Goal: Task Accomplishment & Management: Use online tool/utility

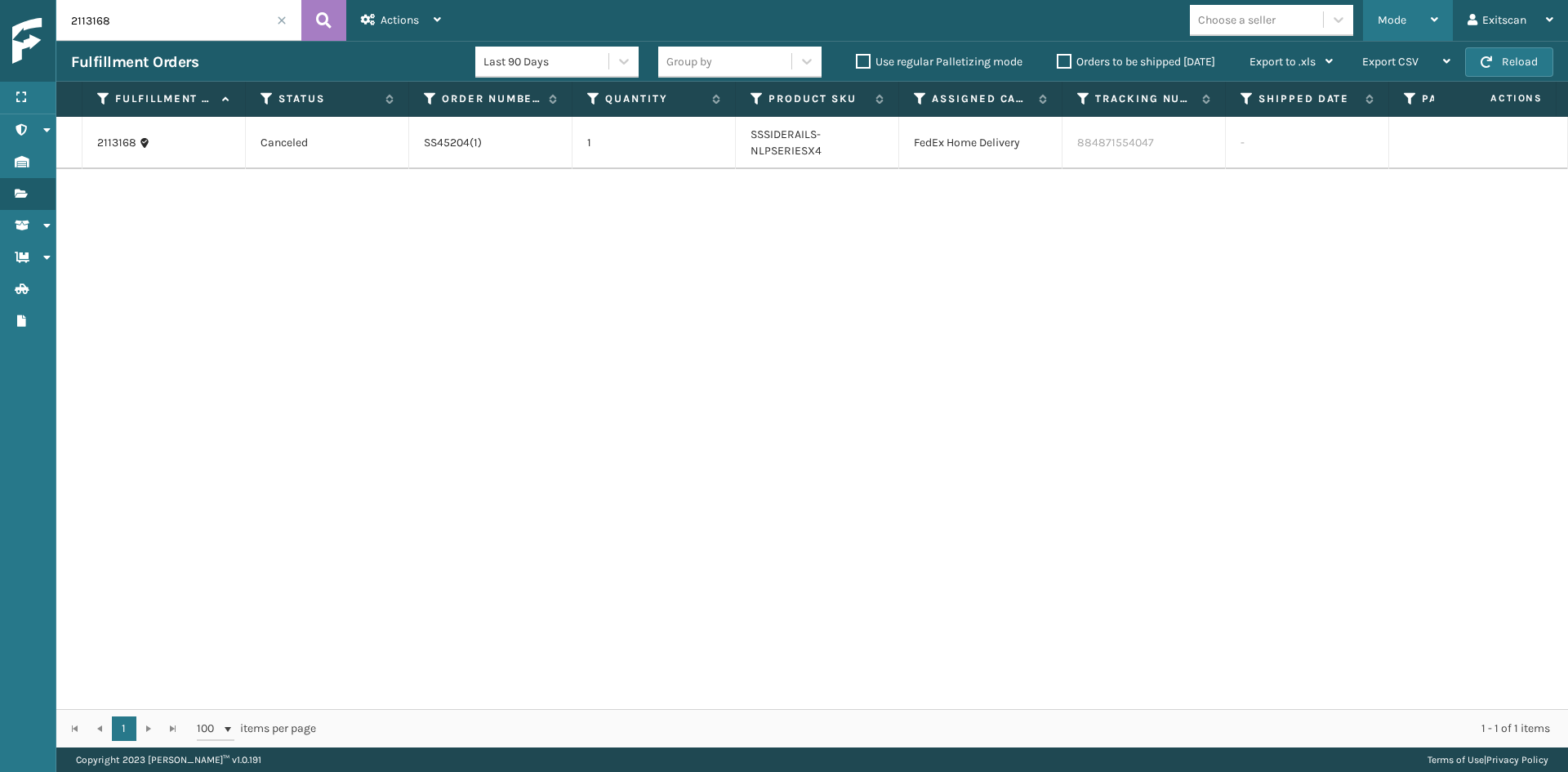
drag, startPoint x: 1440, startPoint y: 11, endPoint x: 1416, endPoint y: 36, distance: 34.7
click at [1437, 13] on div "Mode Regular Mode Picking Mode Labeling Mode Exit Scan Mode" at bounding box center [1408, 20] width 90 height 40
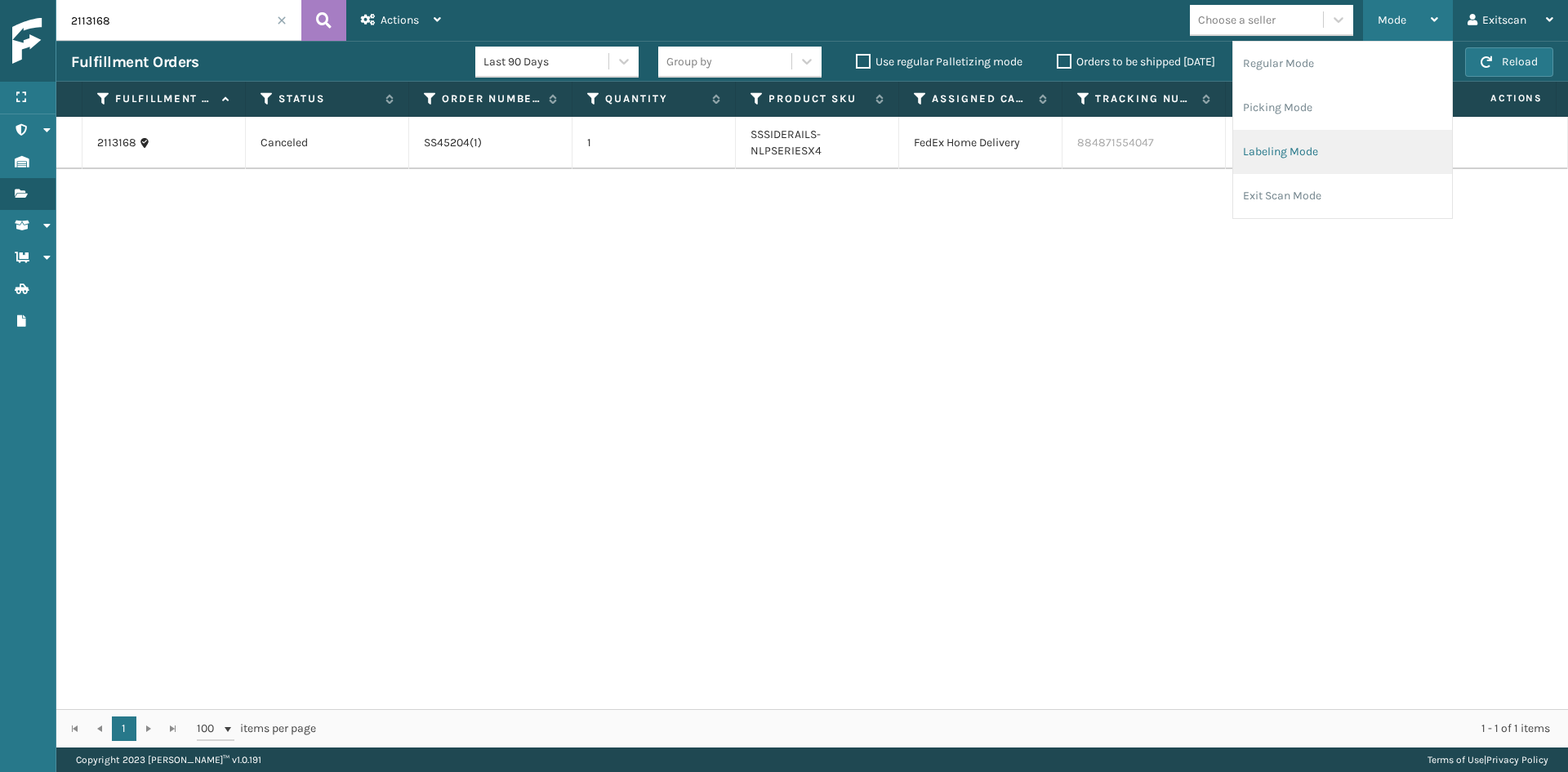
click at [1319, 131] on li "Labeling Mode" at bounding box center [1343, 151] width 219 height 44
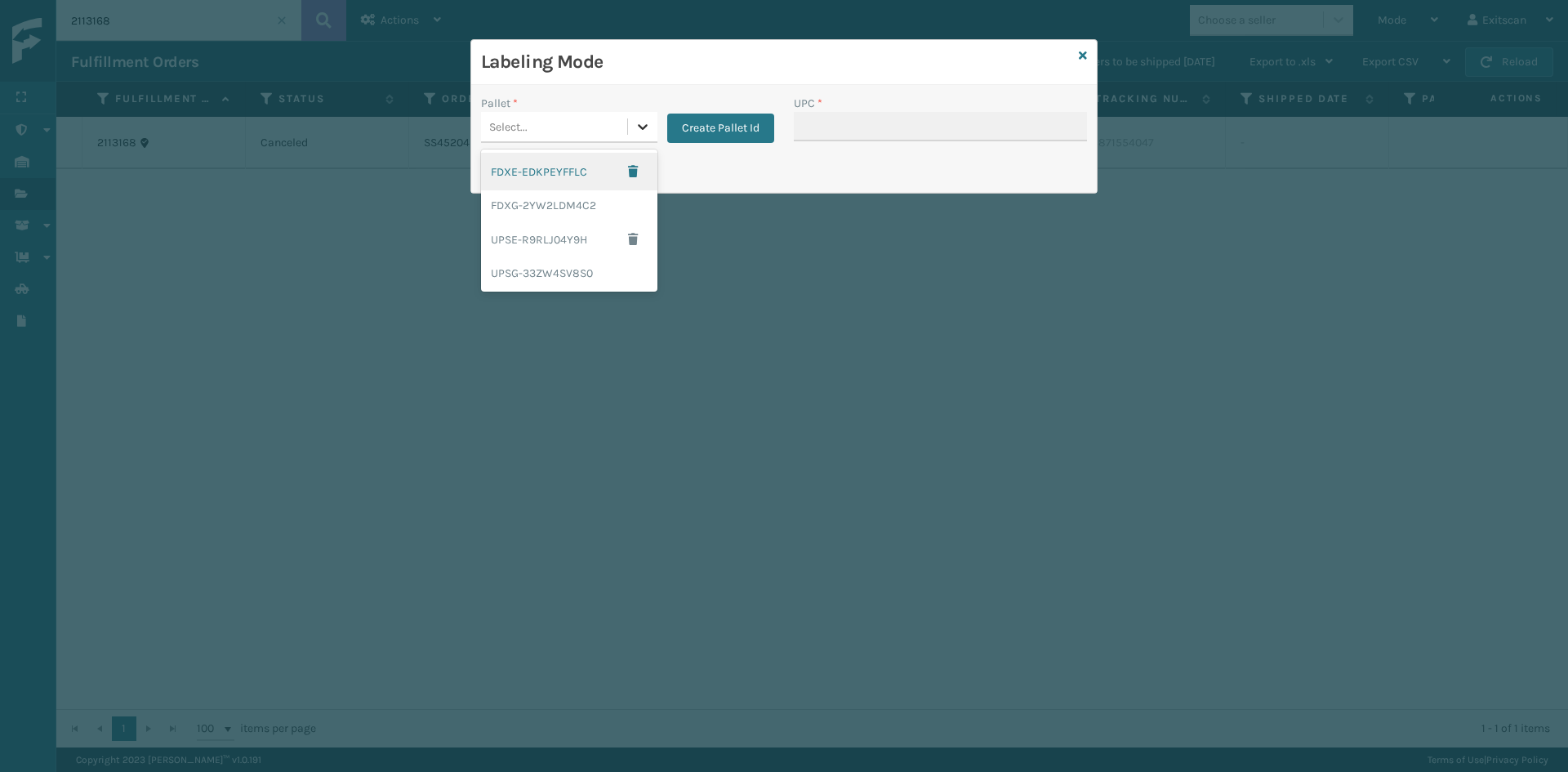
click at [639, 128] on icon at bounding box center [642, 127] width 16 height 16
click at [589, 203] on div "FDXG-2YW2LDM4C2" at bounding box center [569, 205] width 176 height 30
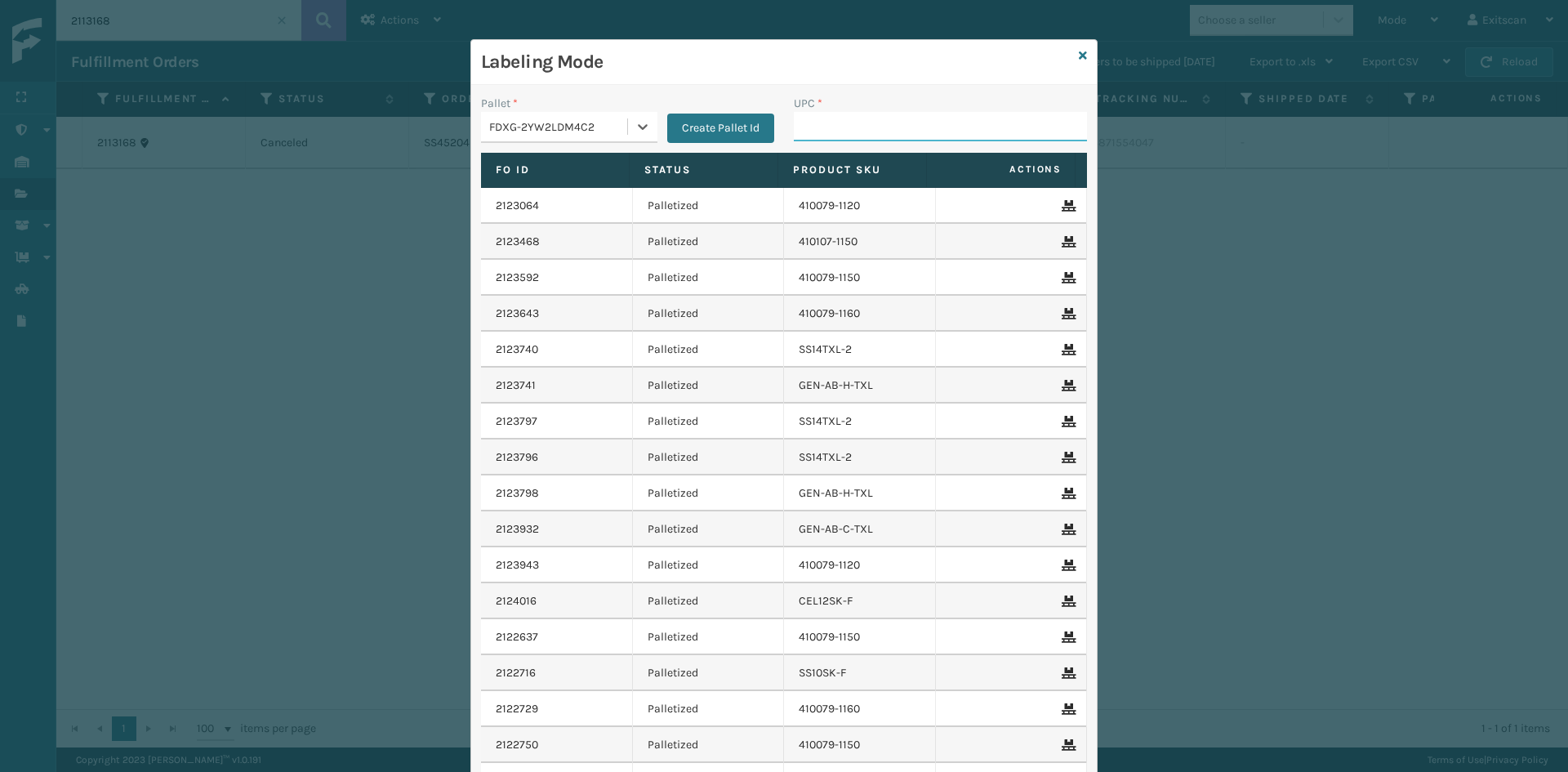
click at [861, 121] on input "UPC *" at bounding box center [941, 127] width 293 height 29
type input "SV1RMT"
type input "PWO-LETTER"
type input "GEN-PW-VEN-S"
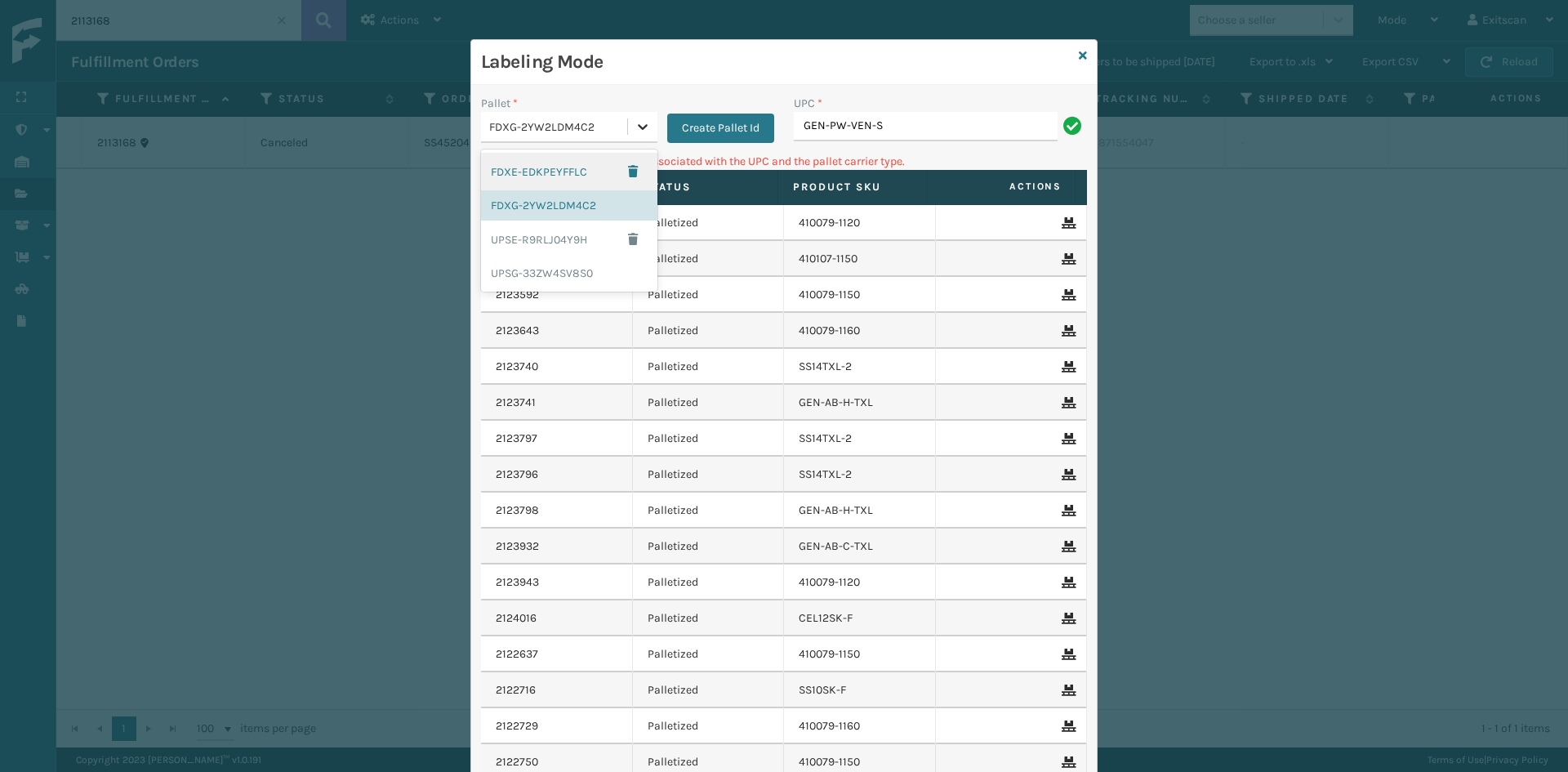
click at [634, 129] on icon at bounding box center [642, 127] width 16 height 16
click at [584, 265] on div "UPSG-33ZW4SV8S0" at bounding box center [569, 273] width 176 height 30
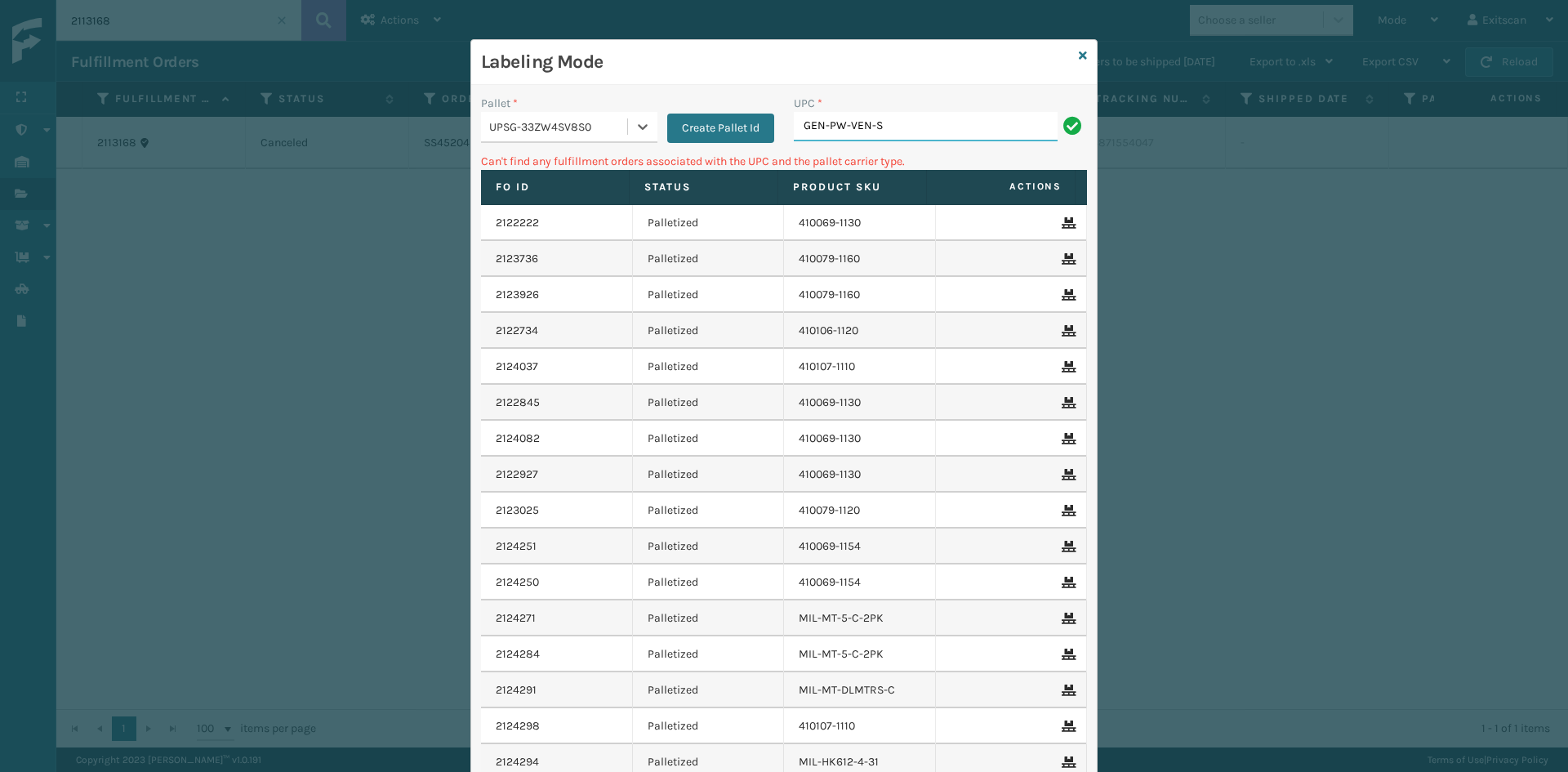
click at [896, 129] on input "GEN-PW-VEN-S" at bounding box center [926, 127] width 264 height 29
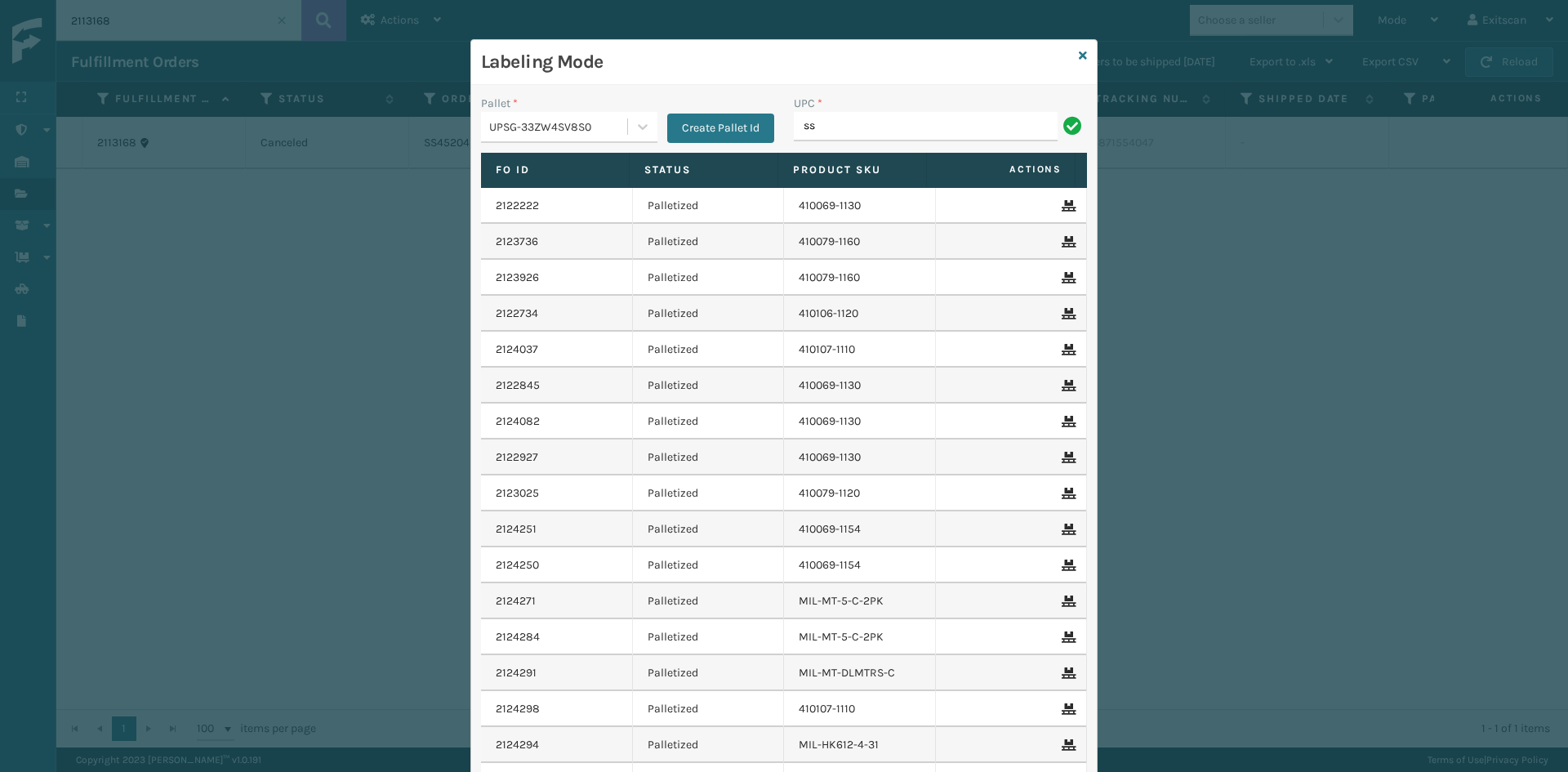
type input "SSSIDERAILS-NLPSERIESX4"
click at [1071, 131] on icon at bounding box center [1073, 126] width 19 height 19
click at [1000, 128] on input "SSSIDERAILS-NLPSERIESX4" at bounding box center [926, 127] width 264 height 29
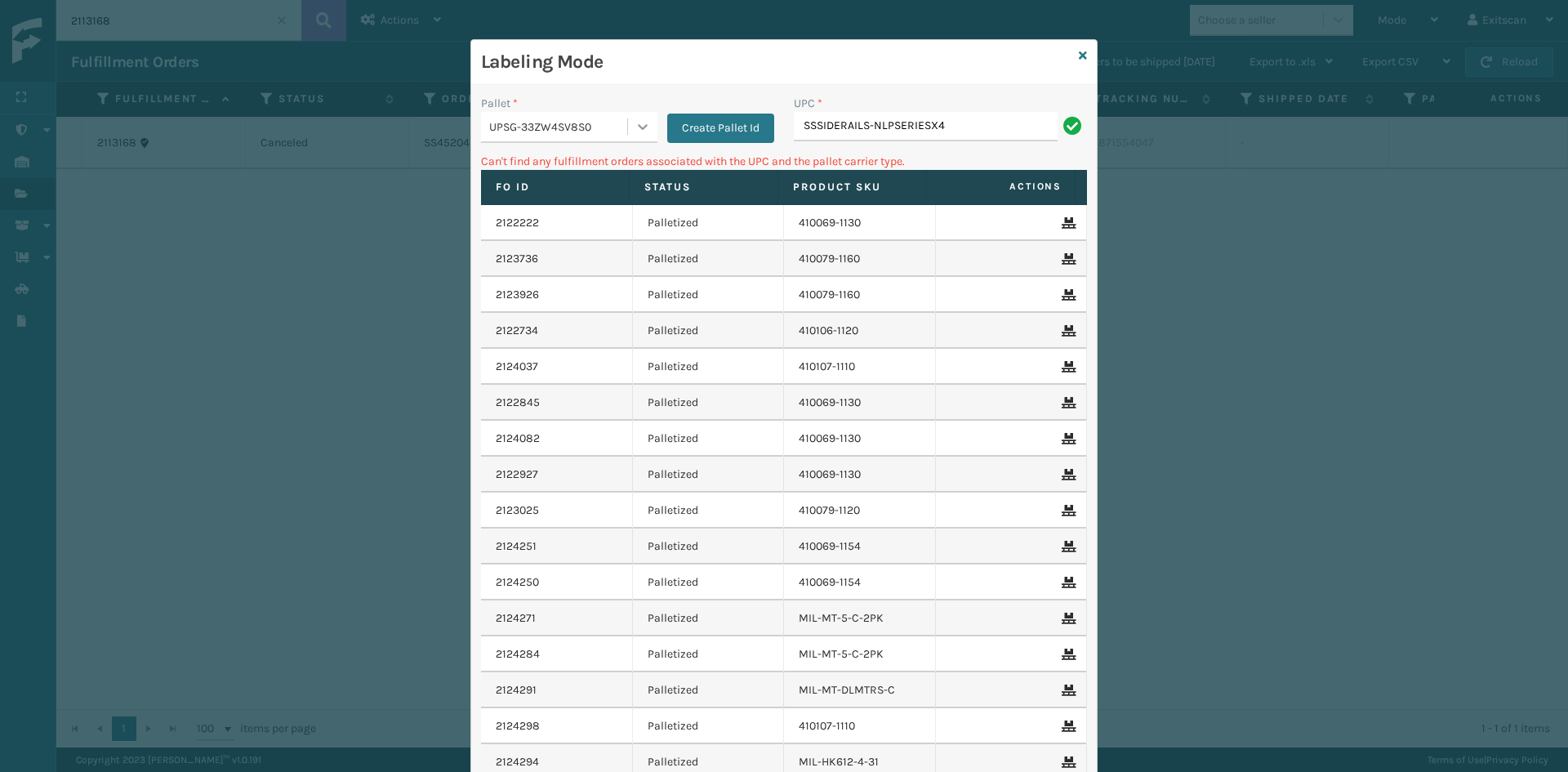
click at [636, 132] on icon at bounding box center [642, 127] width 16 height 16
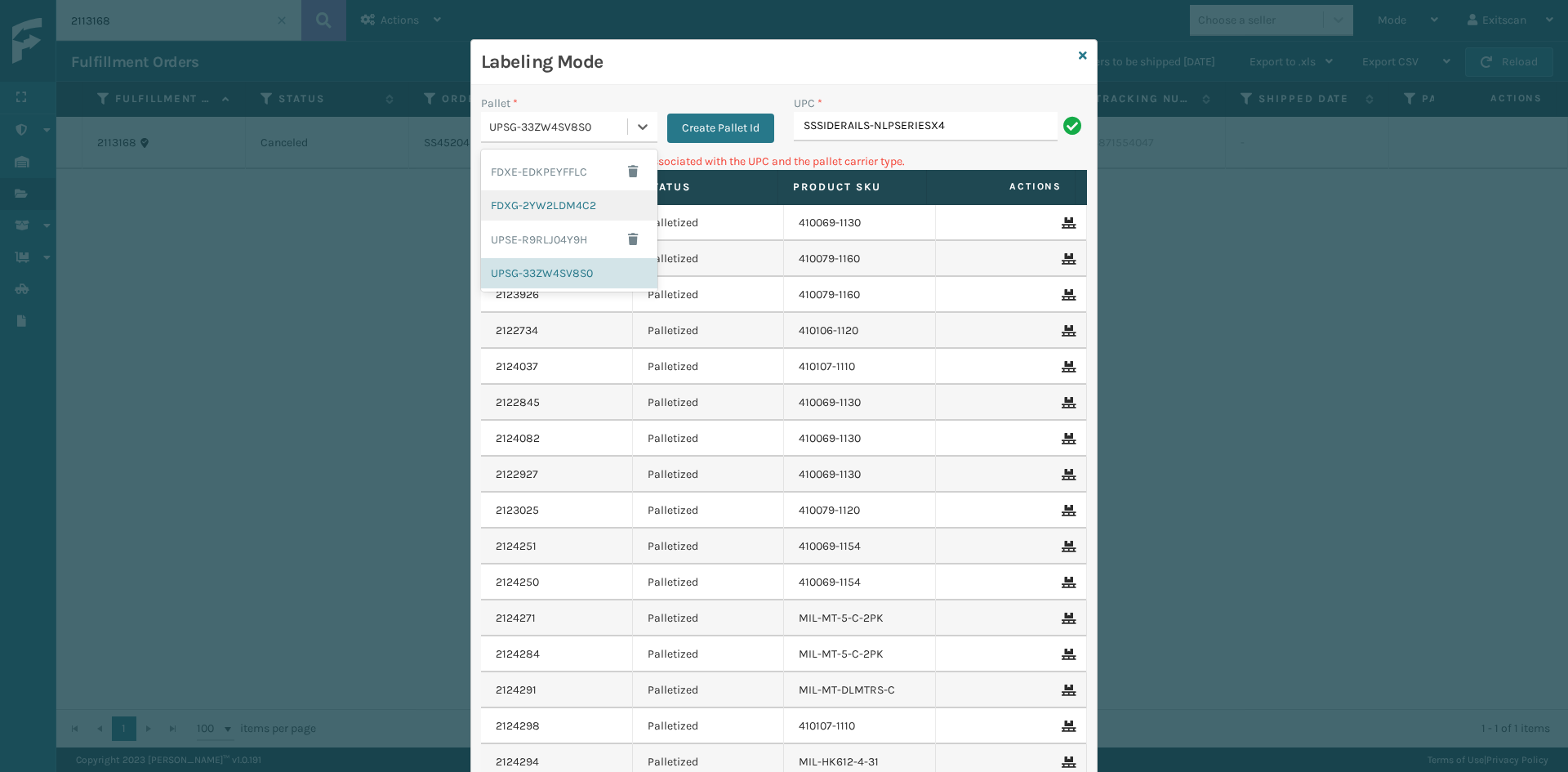
click at [571, 200] on div "FDXG-2YW2LDM4C2" at bounding box center [569, 205] width 176 height 30
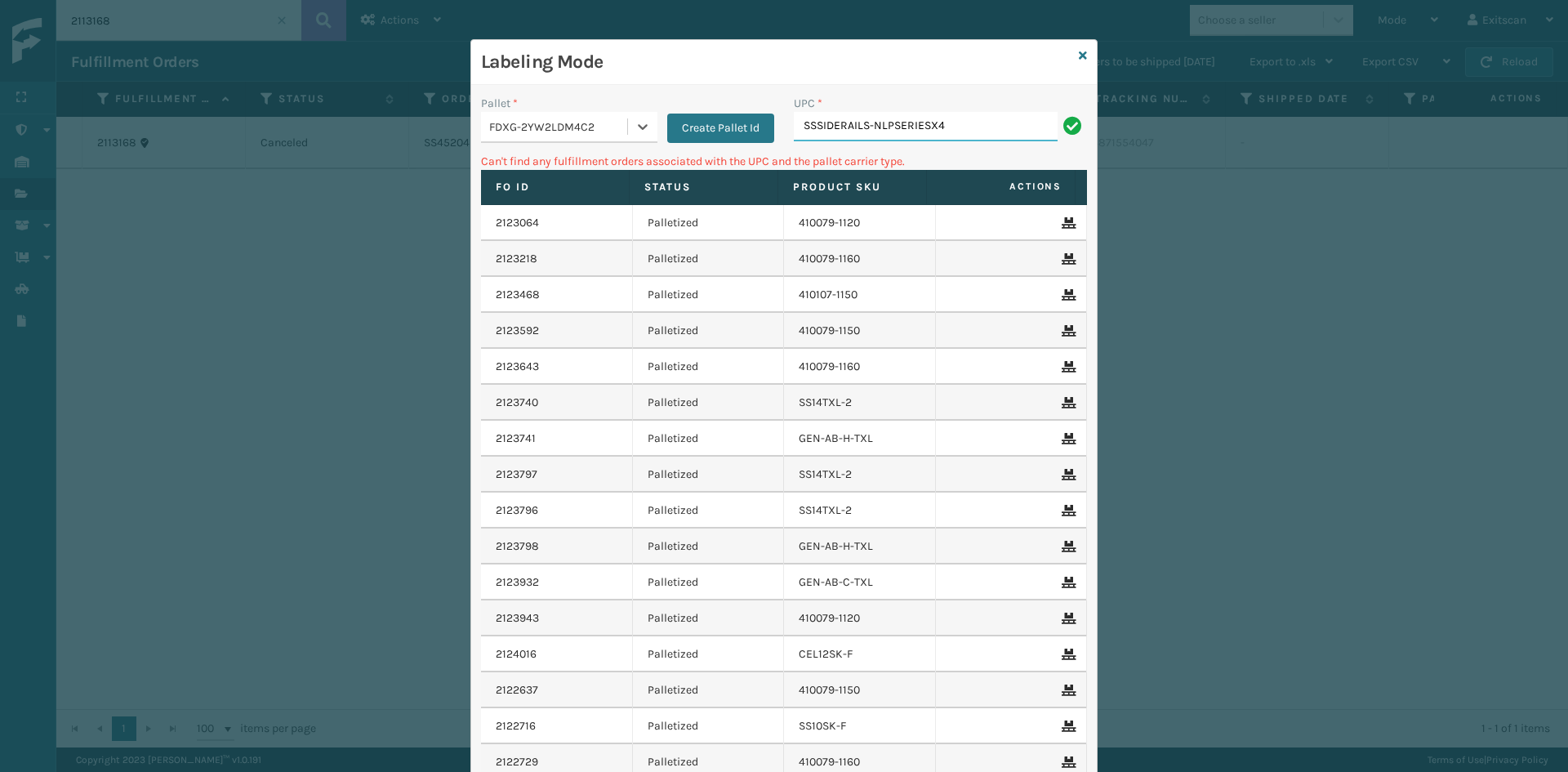
click at [955, 127] on input "SSSIDERAILS-NLPSERIESX4" at bounding box center [926, 127] width 264 height 29
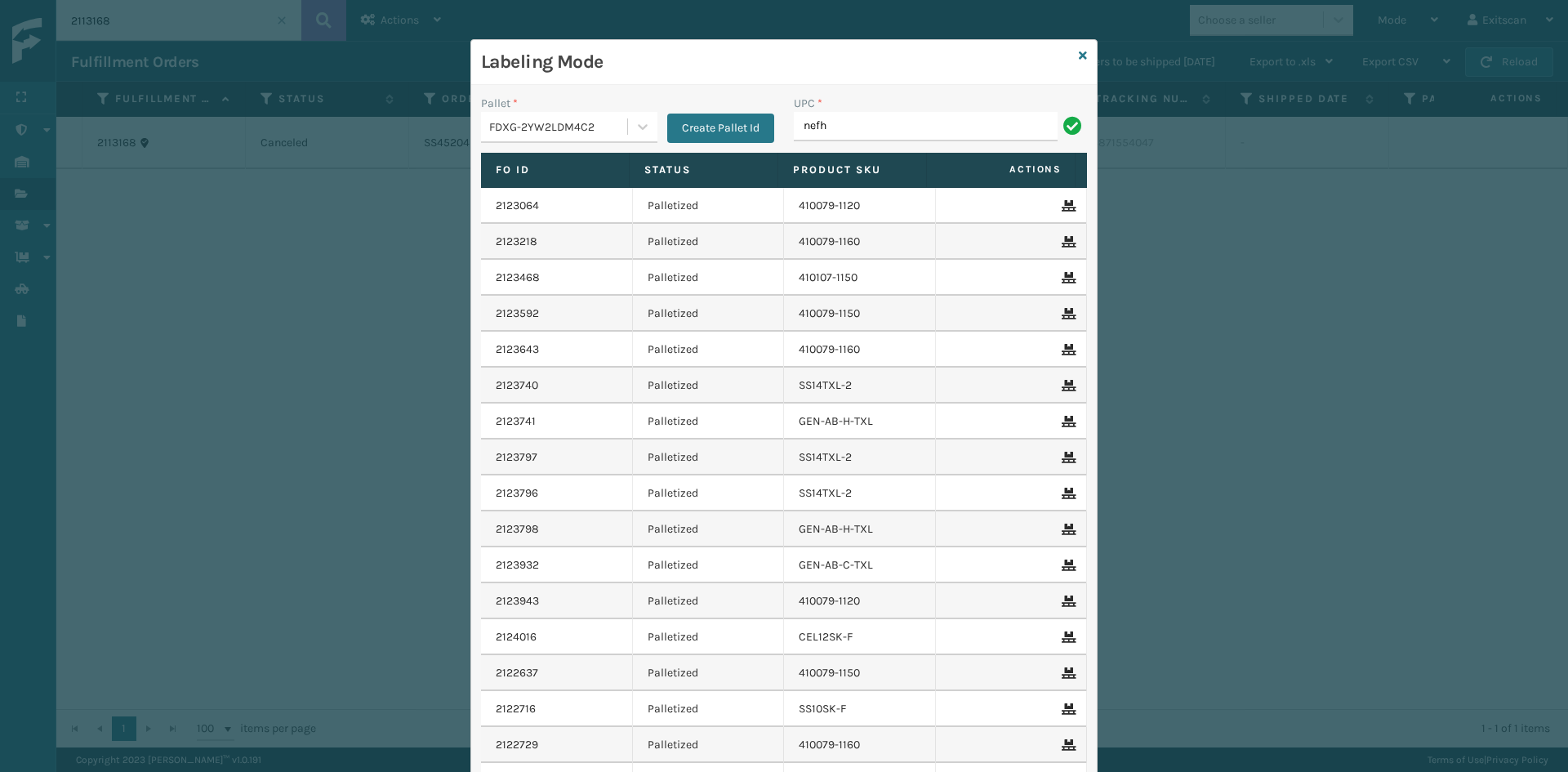
type input "NEFHBBRKT"
type input "SVBRMT"
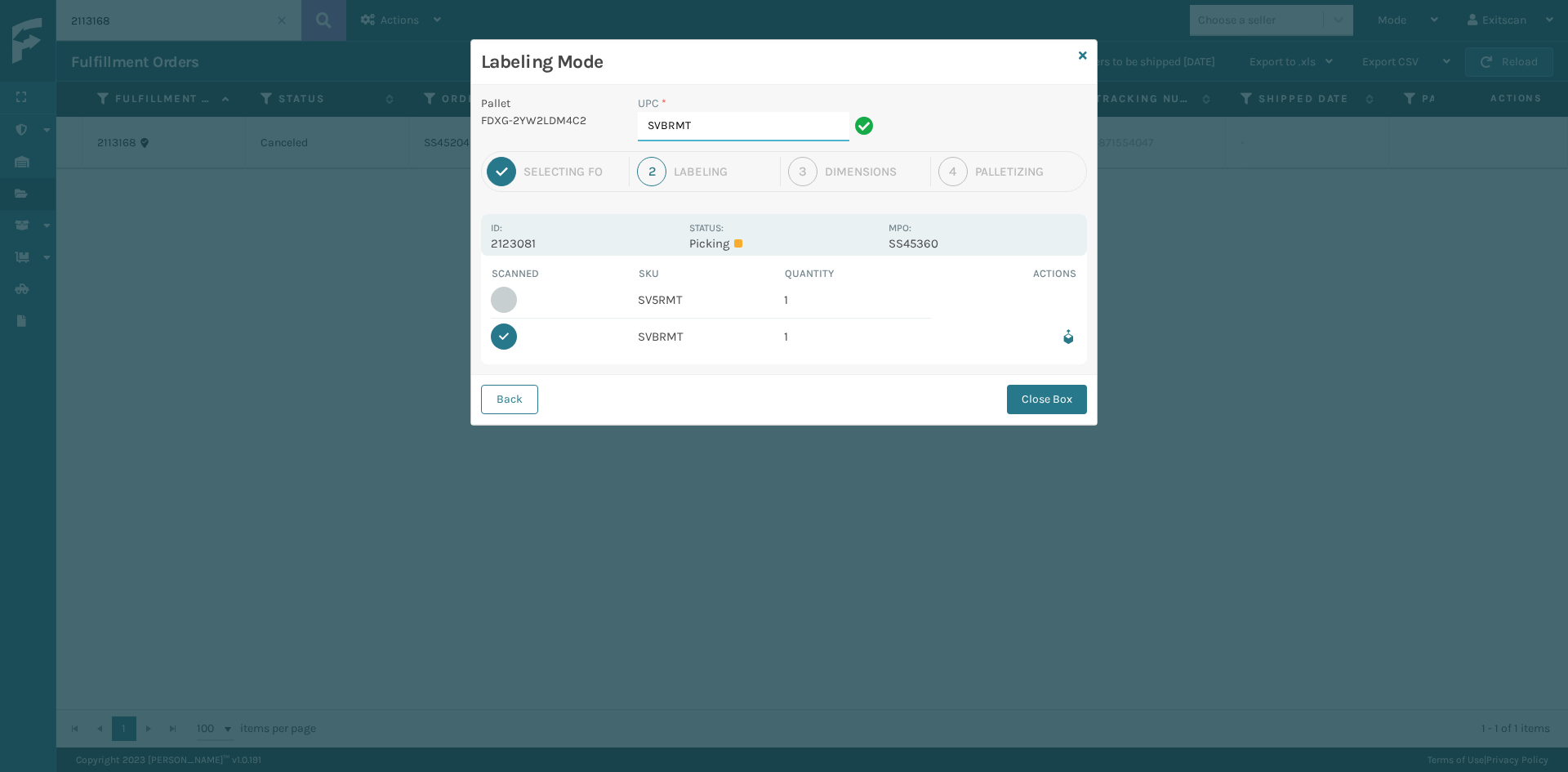
click at [807, 129] on input "SVBRMT" at bounding box center [744, 127] width 212 height 29
type input "SV5RMT"
click at [1041, 398] on button "Close Box" at bounding box center [1046, 399] width 80 height 29
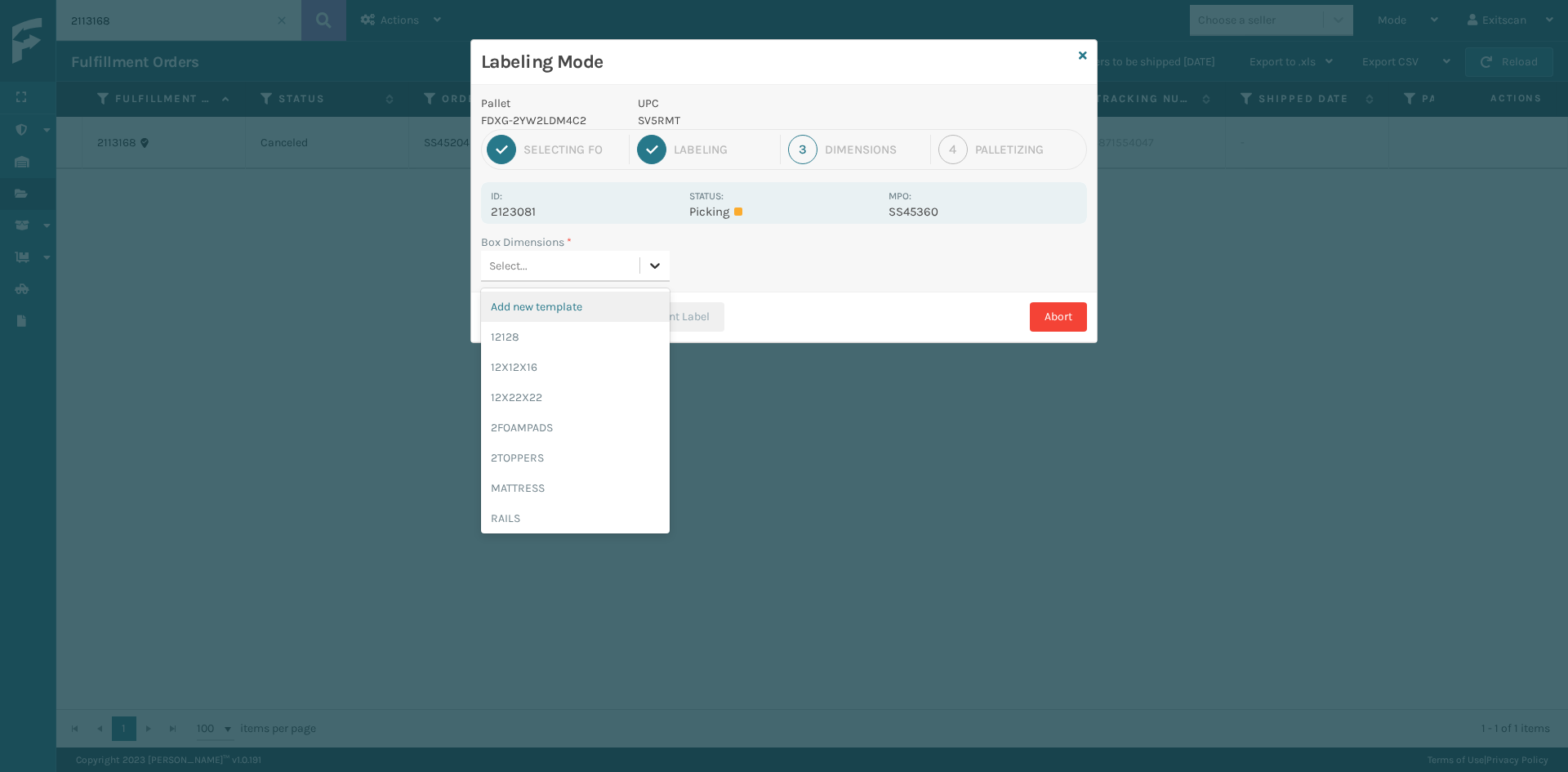
click at [651, 261] on icon at bounding box center [655, 265] width 16 height 16
click at [631, 326] on div "12128" at bounding box center [575, 337] width 188 height 30
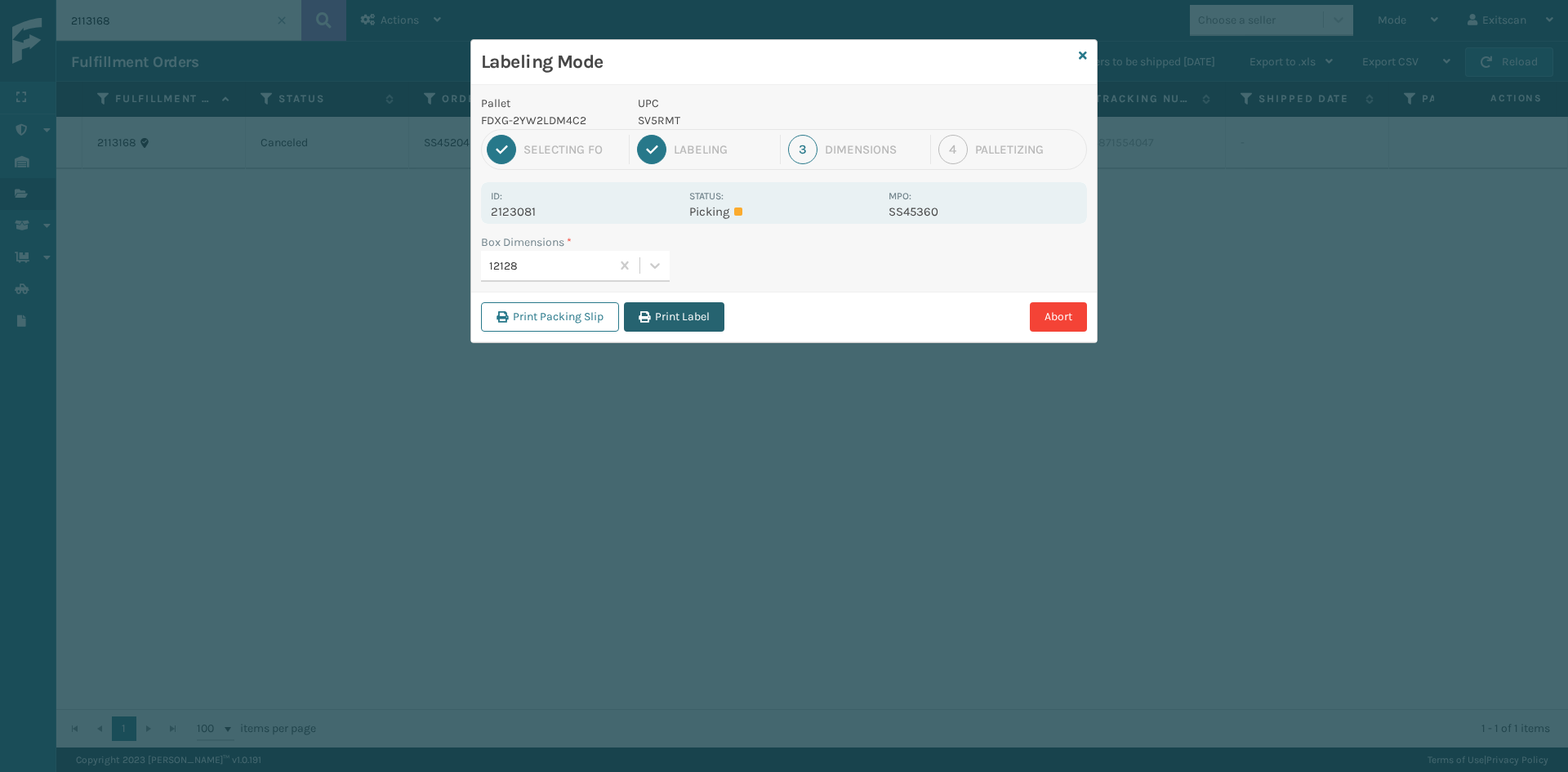
click at [667, 312] on button "Print Label" at bounding box center [674, 317] width 101 height 29
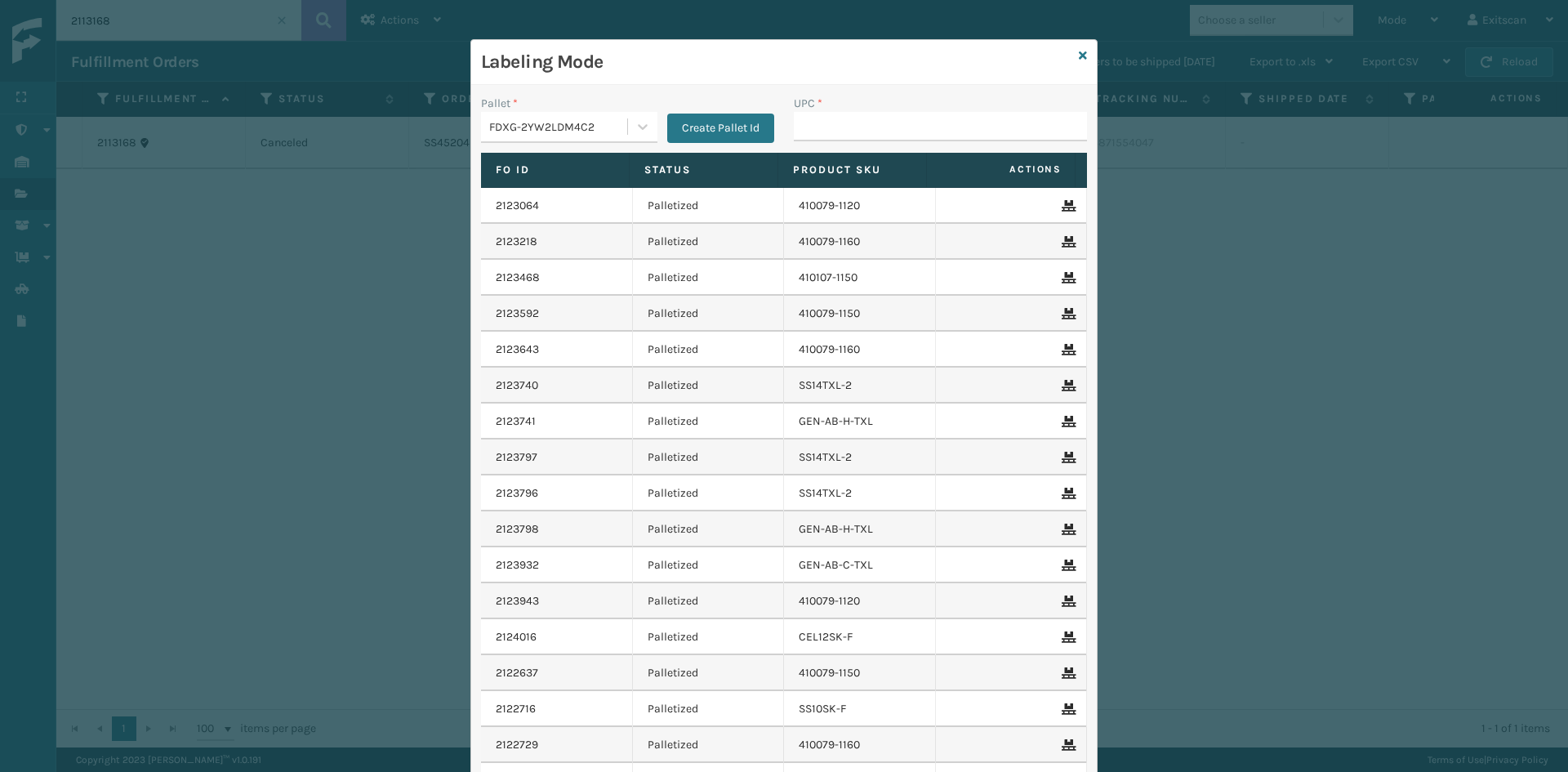
click at [548, 132] on div "FDXG-2YW2LDM4C2" at bounding box center [559, 127] width 139 height 17
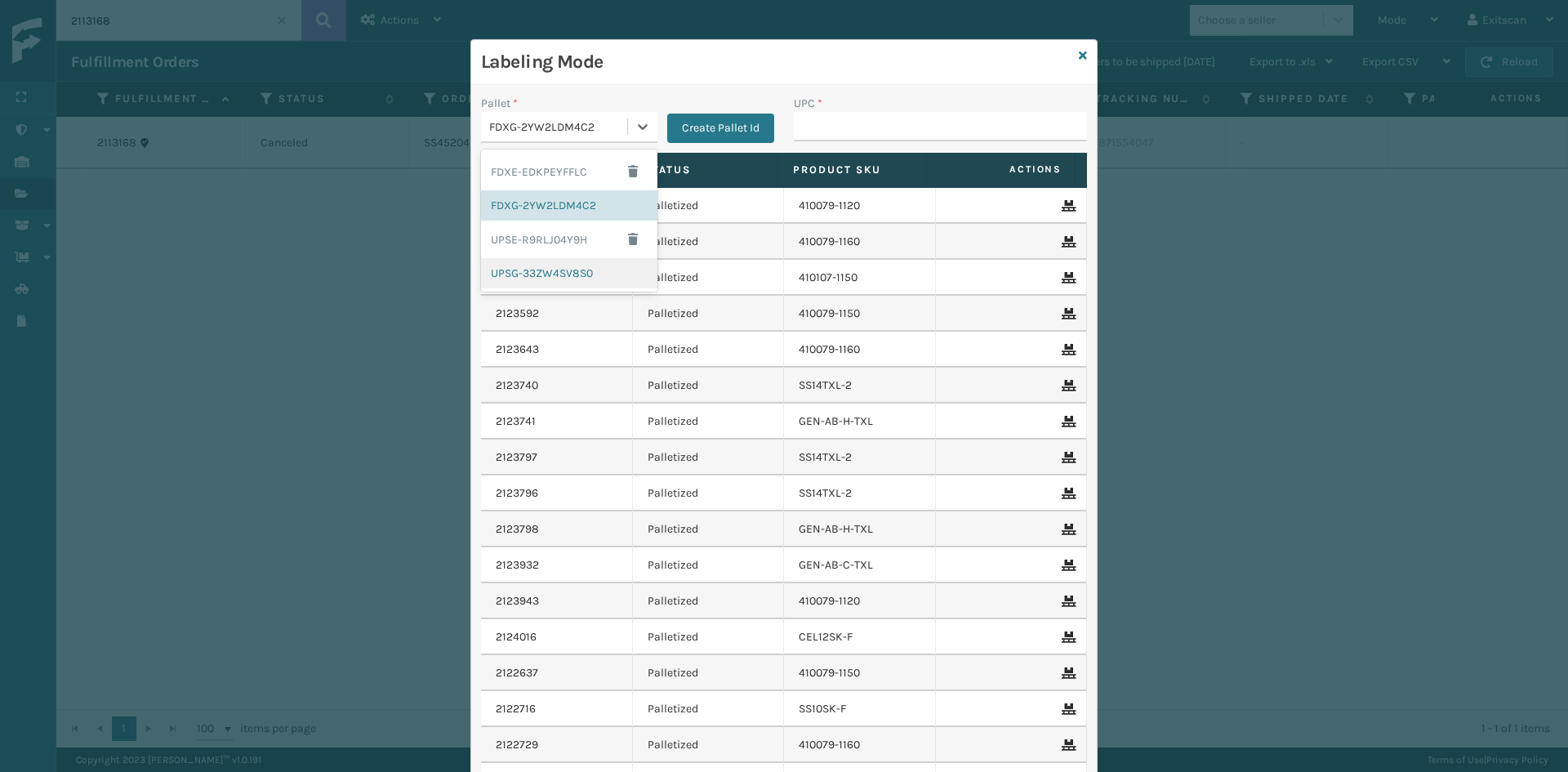
click at [535, 271] on div "UPSG-33ZW4SV8S0" at bounding box center [569, 273] width 176 height 30
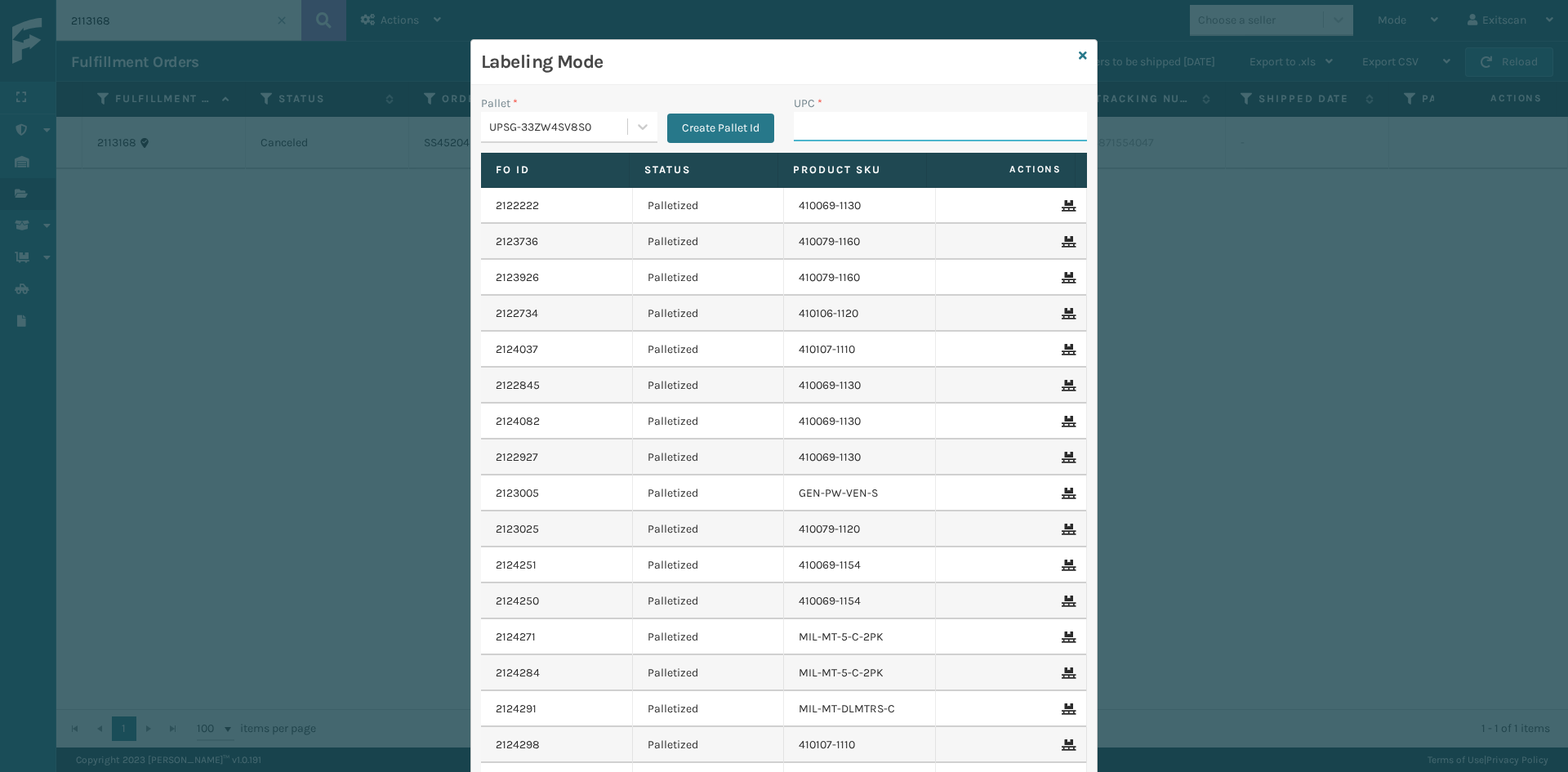
click at [871, 120] on input "UPC *" at bounding box center [941, 127] width 293 height 29
type input "gen-mpt-t-tc-w"
type input "GEN-MPT-T-TC-W"
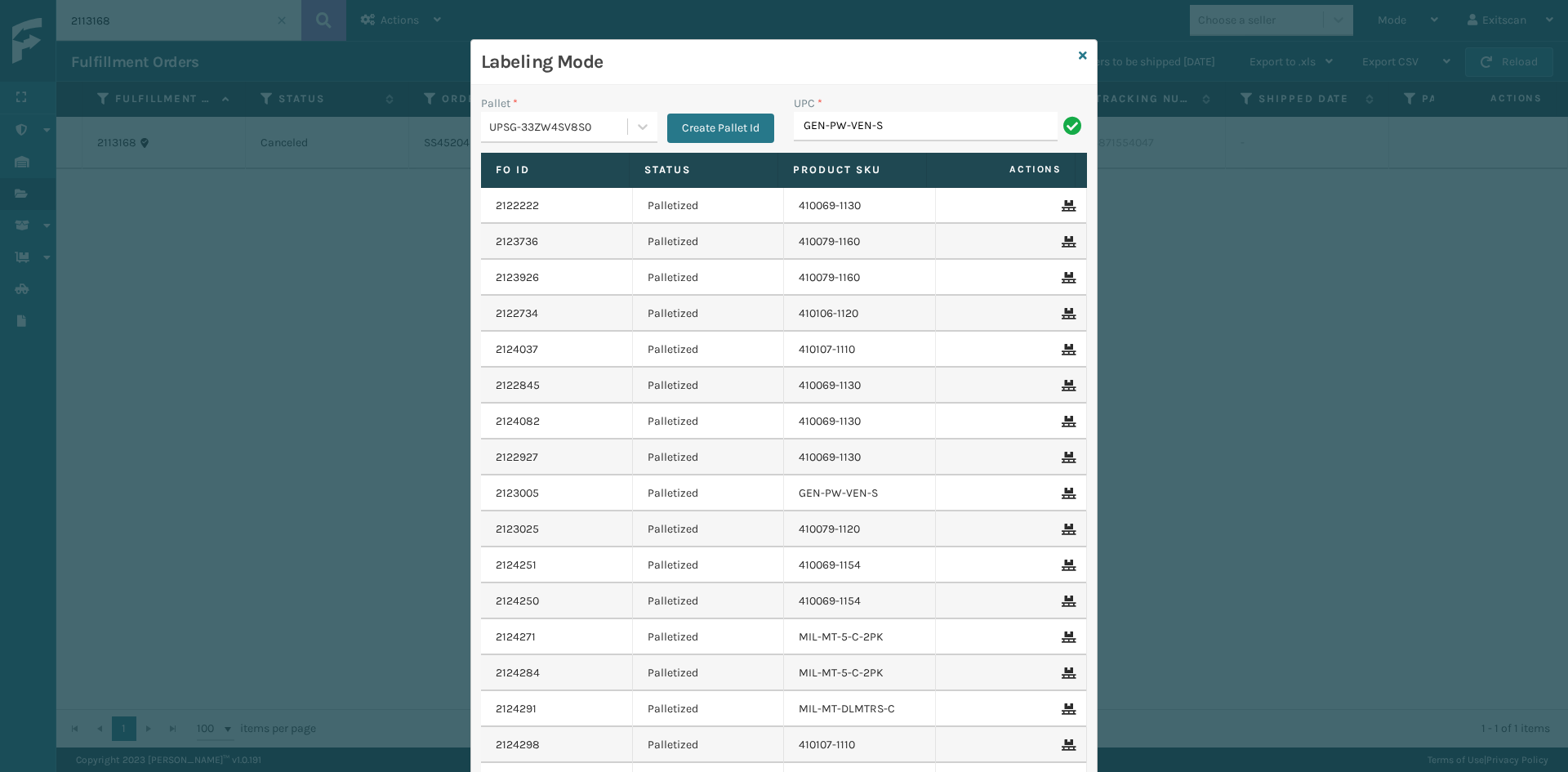
type input "GEN-PW-VEN-S"
